Goal: Information Seeking & Learning: Understand process/instructions

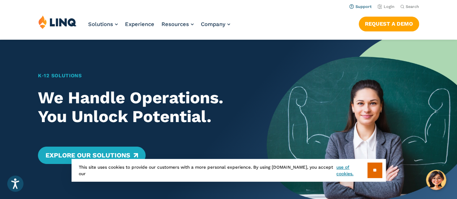
click at [356, 5] on link "Support" at bounding box center [360, 6] width 22 height 5
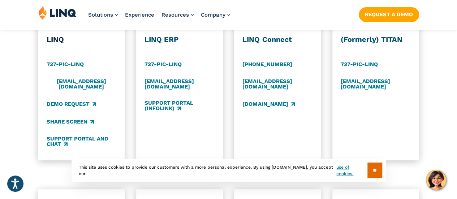
scroll to position [397, 0]
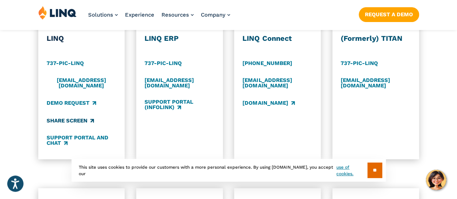
click at [60, 117] on link "Share Screen" at bounding box center [70, 121] width 47 height 8
